Goal: Obtain resource: Obtain resource

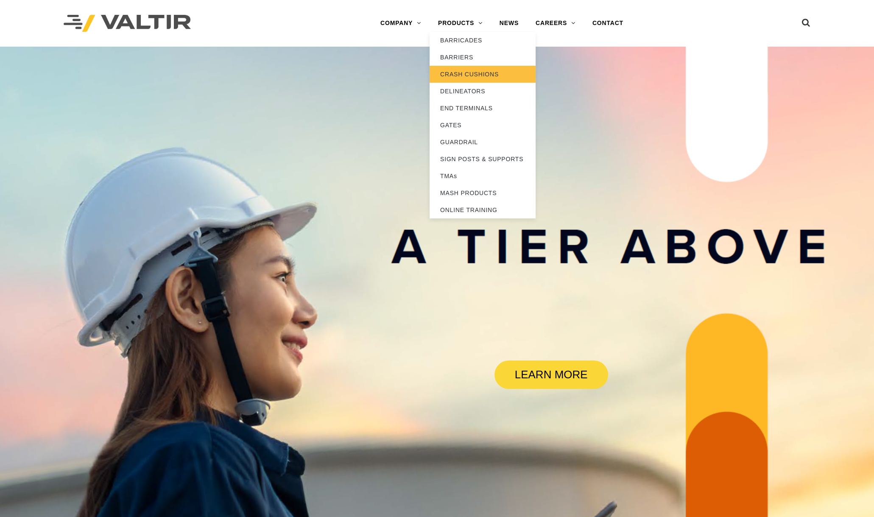
click at [476, 73] on link "CRASH CUSHIONS" at bounding box center [483, 74] width 106 height 17
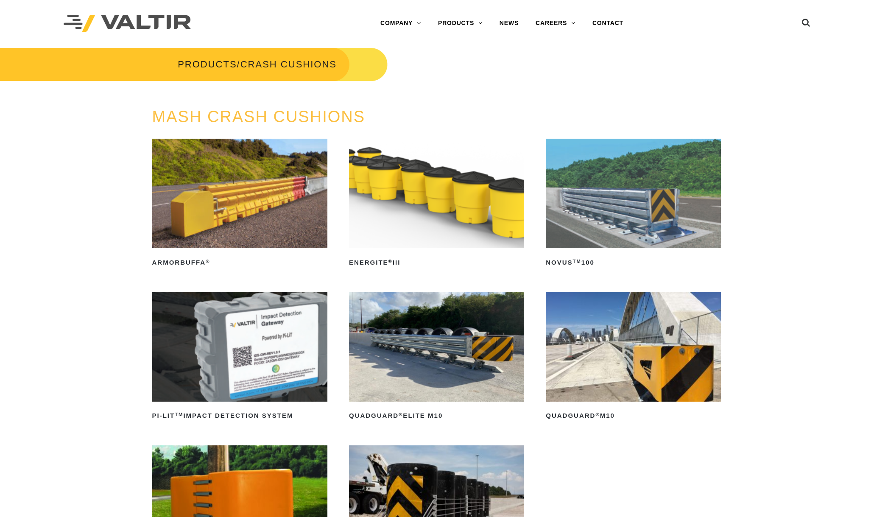
click at [430, 213] on img at bounding box center [436, 193] width 175 height 109
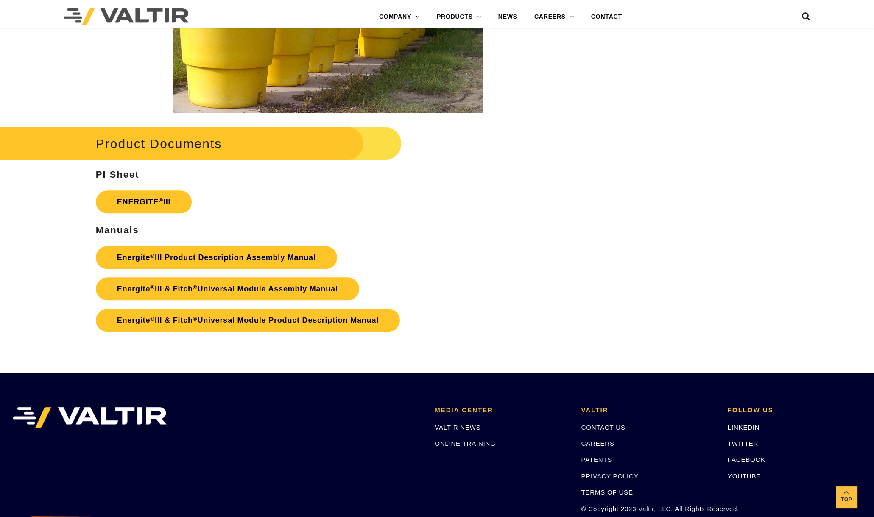
scroll to position [1456, 0]
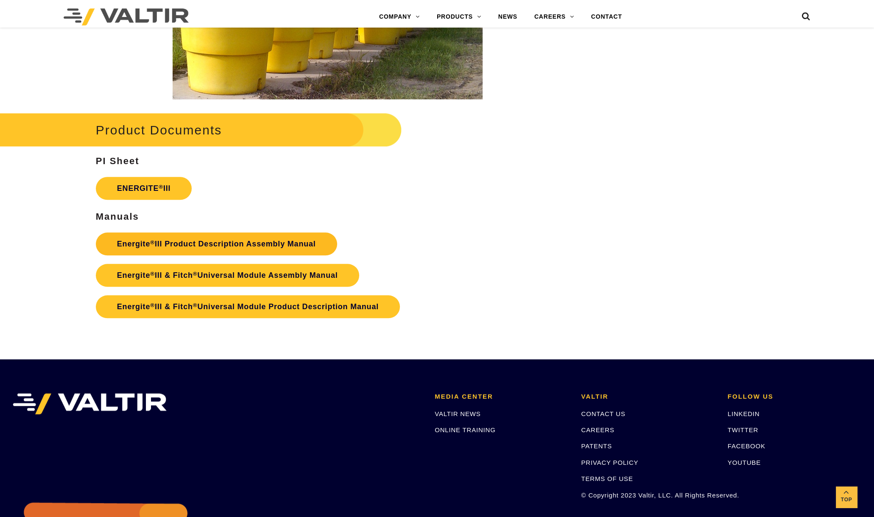
click at [209, 242] on link "Energite ® III Product Description Assembly Manual" at bounding box center [216, 243] width 241 height 23
